Goal: Information Seeking & Learning: Find specific page/section

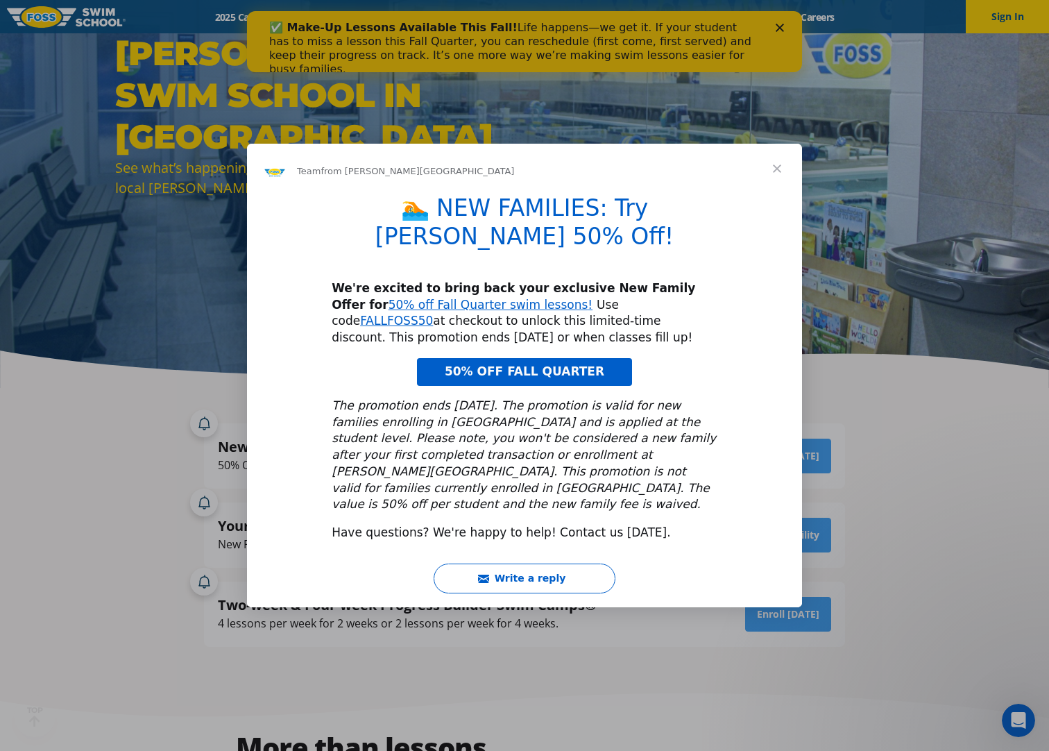
scroll to position [139, 0]
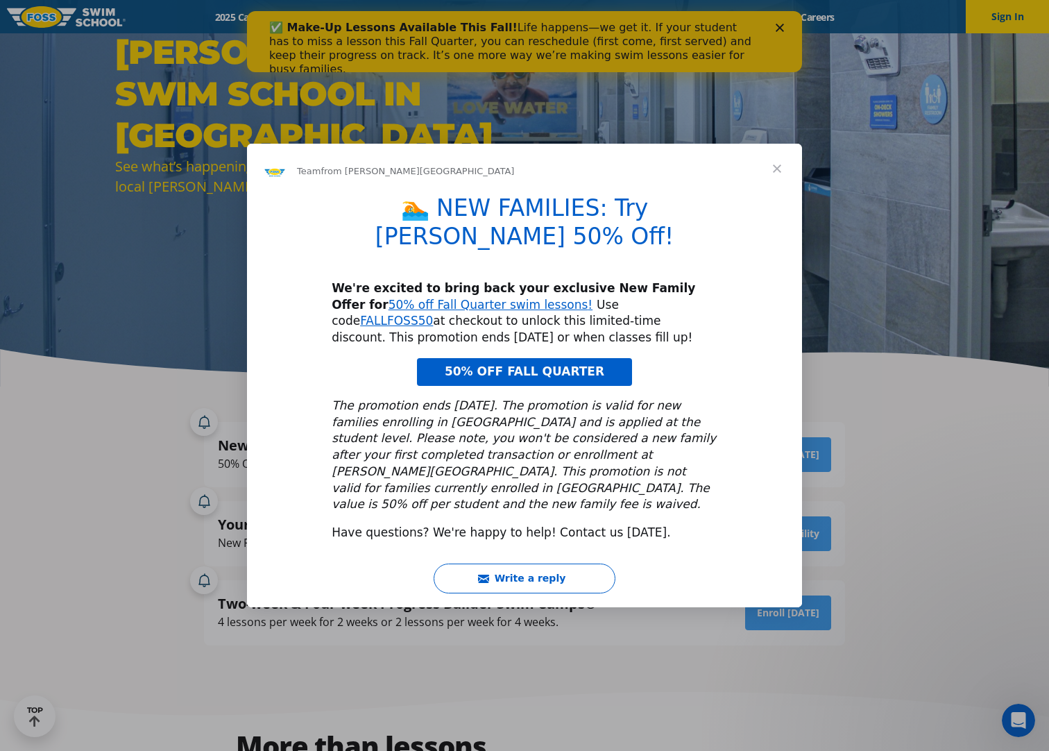
click at [782, 189] on span "Close" at bounding box center [777, 169] width 50 height 50
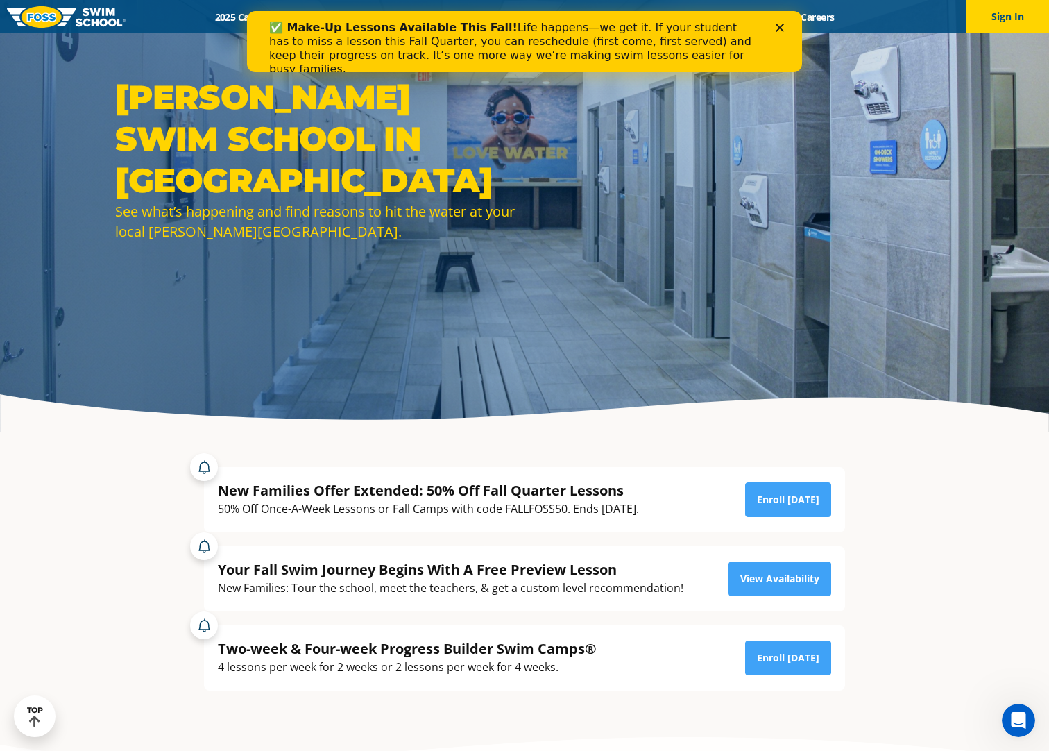
scroll to position [0, 0]
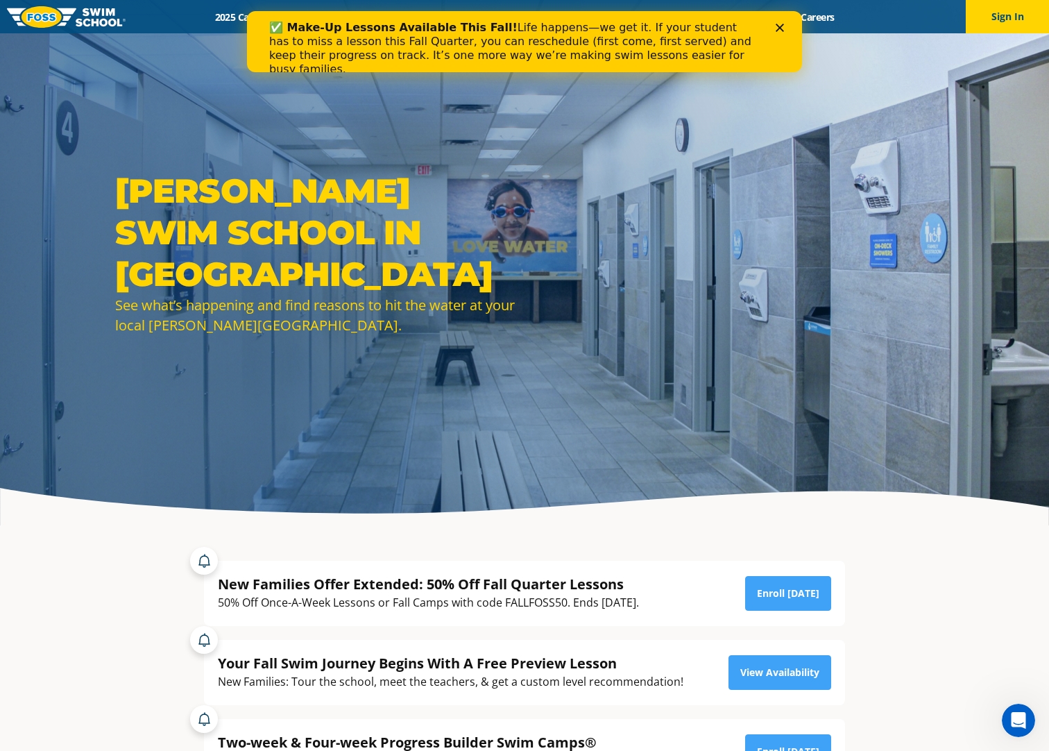
click at [779, 26] on polygon "Close" at bounding box center [780, 28] width 8 height 8
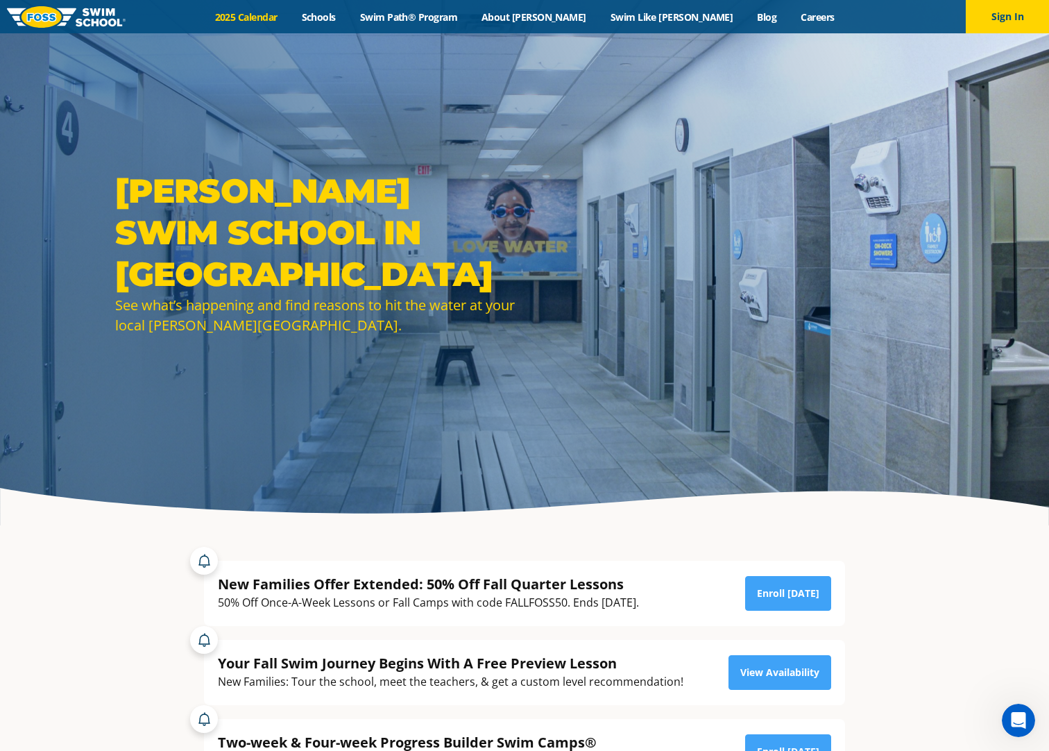
click at [280, 19] on link "2025 Calendar" at bounding box center [246, 16] width 87 height 13
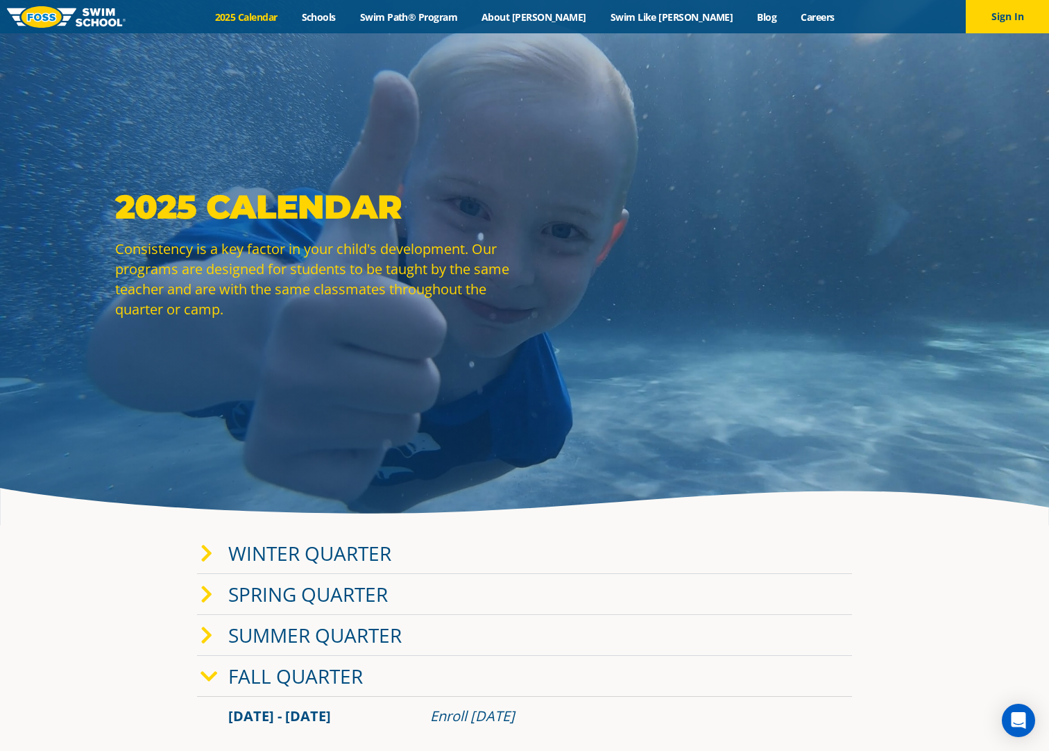
click at [212, 552] on icon at bounding box center [207, 553] width 12 height 19
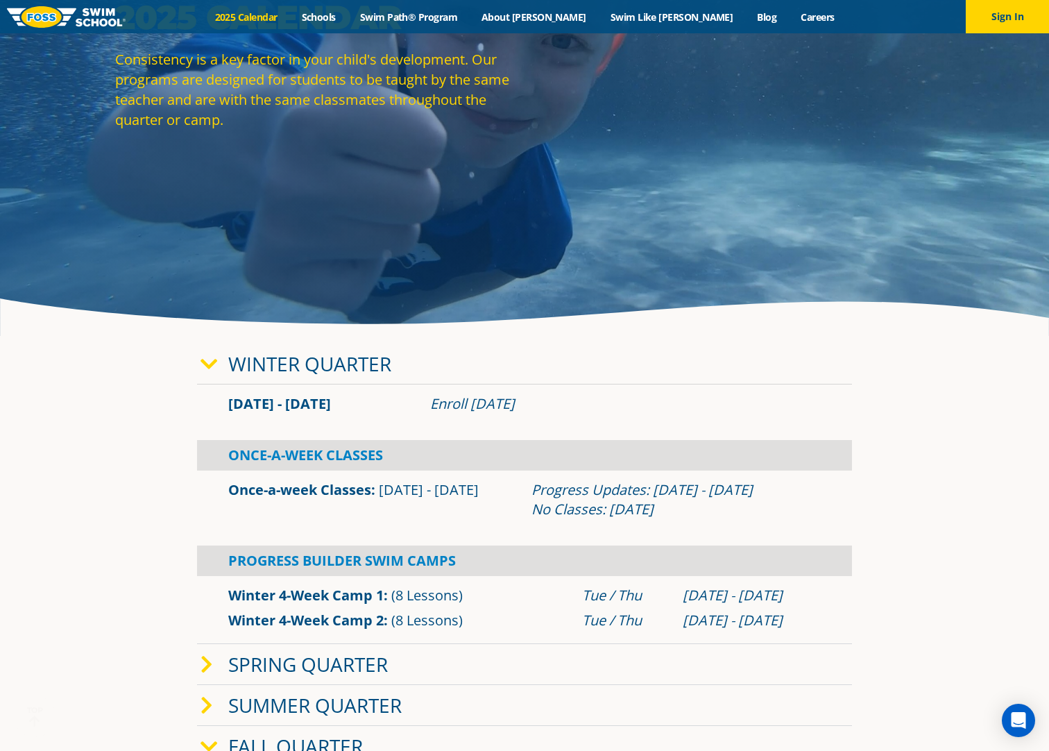
scroll to position [208, 0]
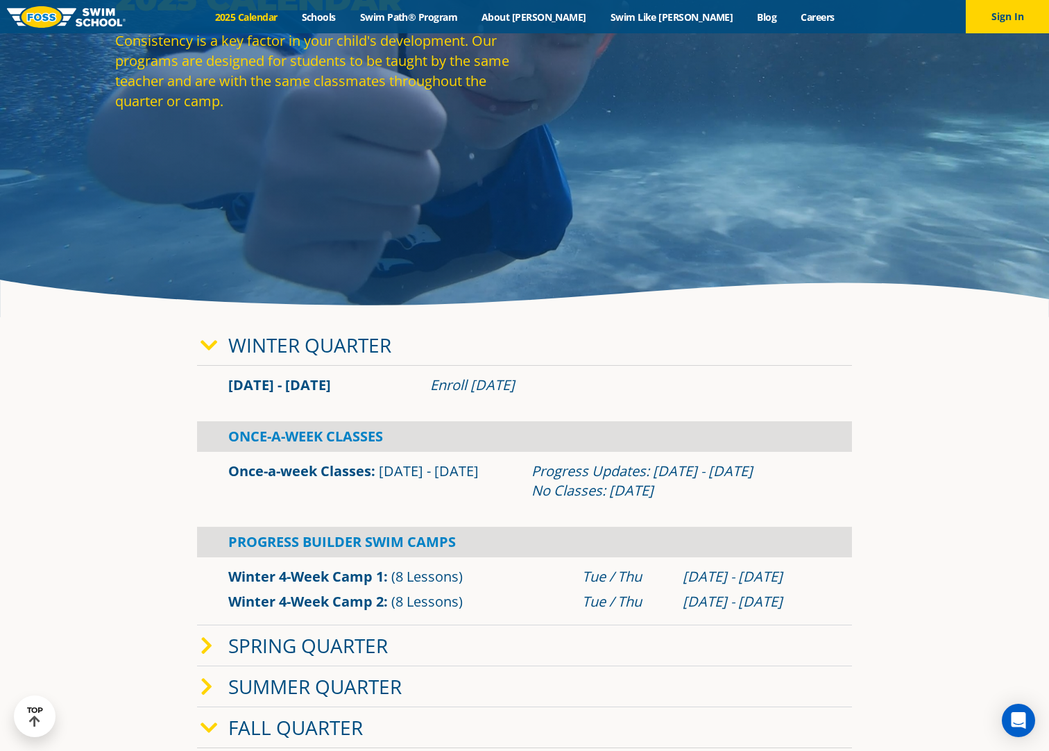
click at [338, 474] on link "Once-a-week Classes" at bounding box center [299, 471] width 143 height 19
